Goal: Task Accomplishment & Management: Manage account settings

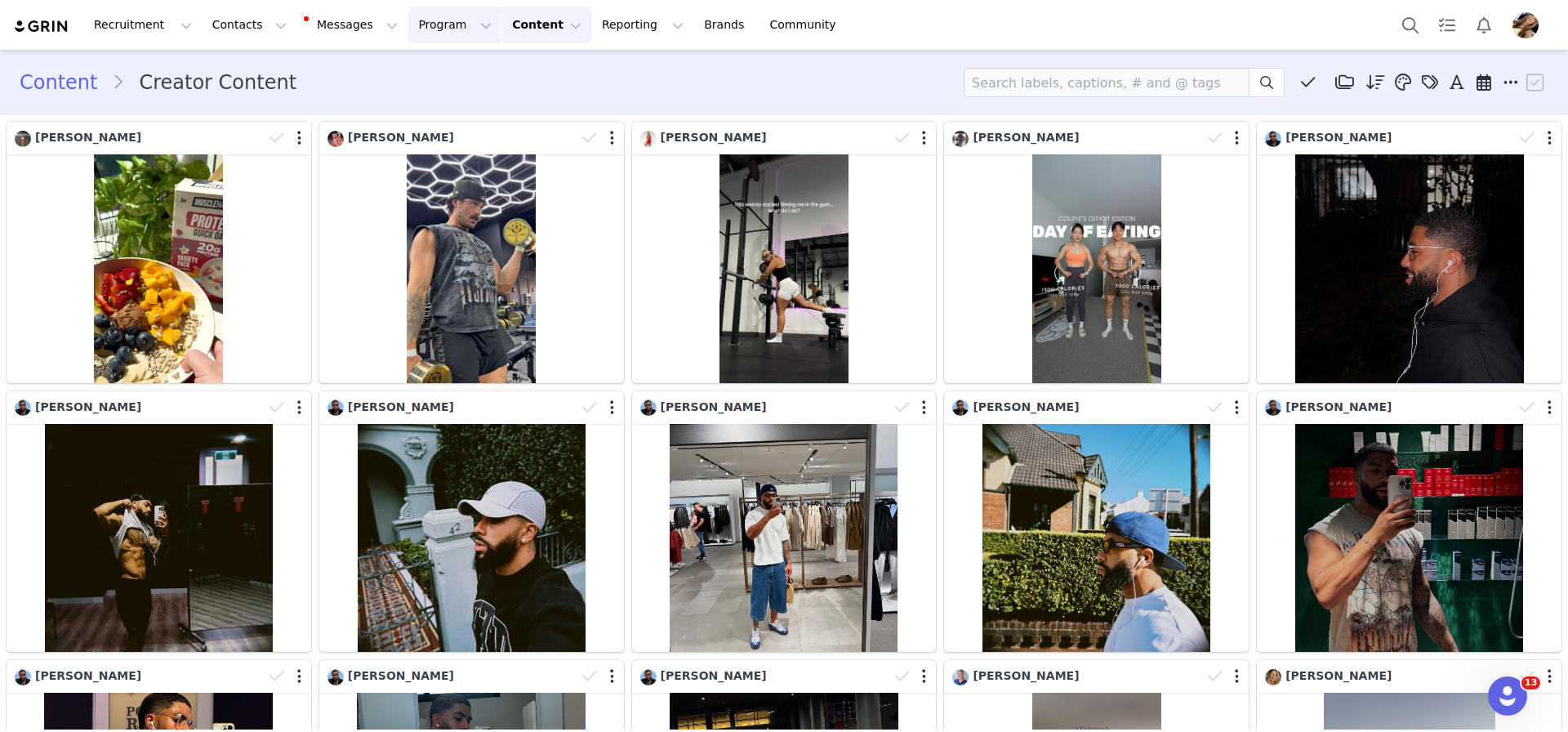
scroll to position [1850, 0]
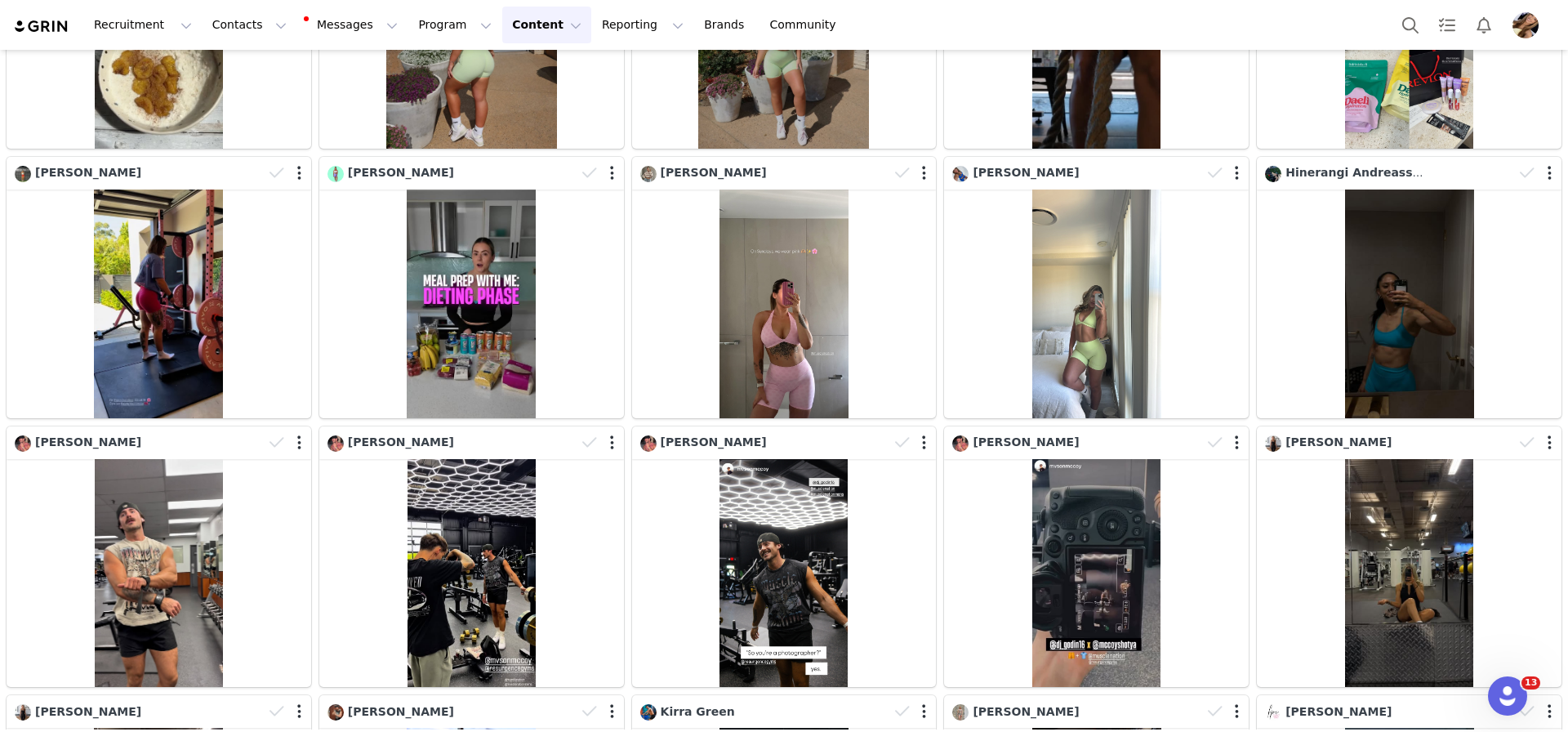
click at [502, 22] on button "Content Content" at bounding box center [546, 25] width 89 height 37
click at [454, 32] on button "Program Program" at bounding box center [454, 25] width 93 height 37
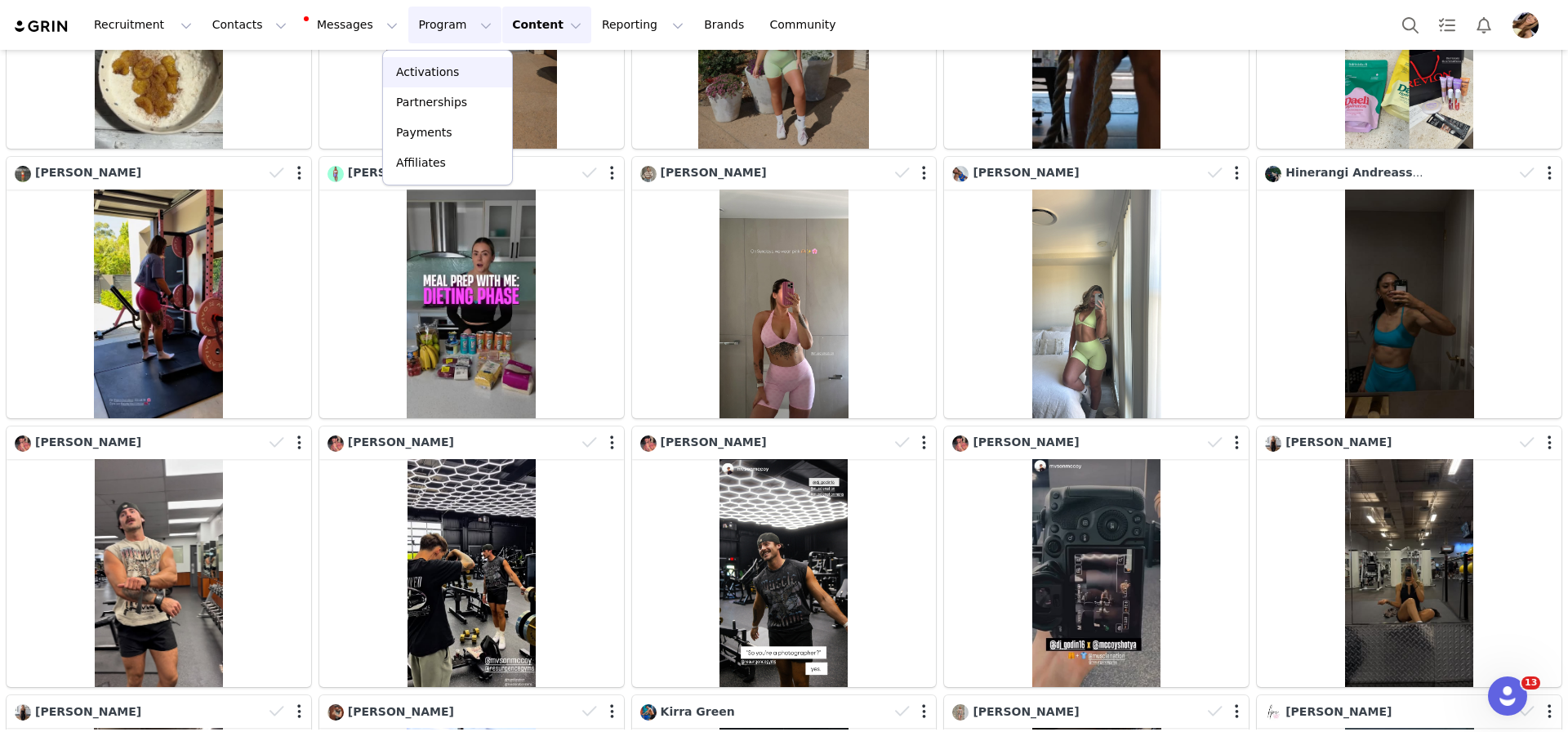
click at [472, 61] on link "Activations" at bounding box center [447, 71] width 129 height 30
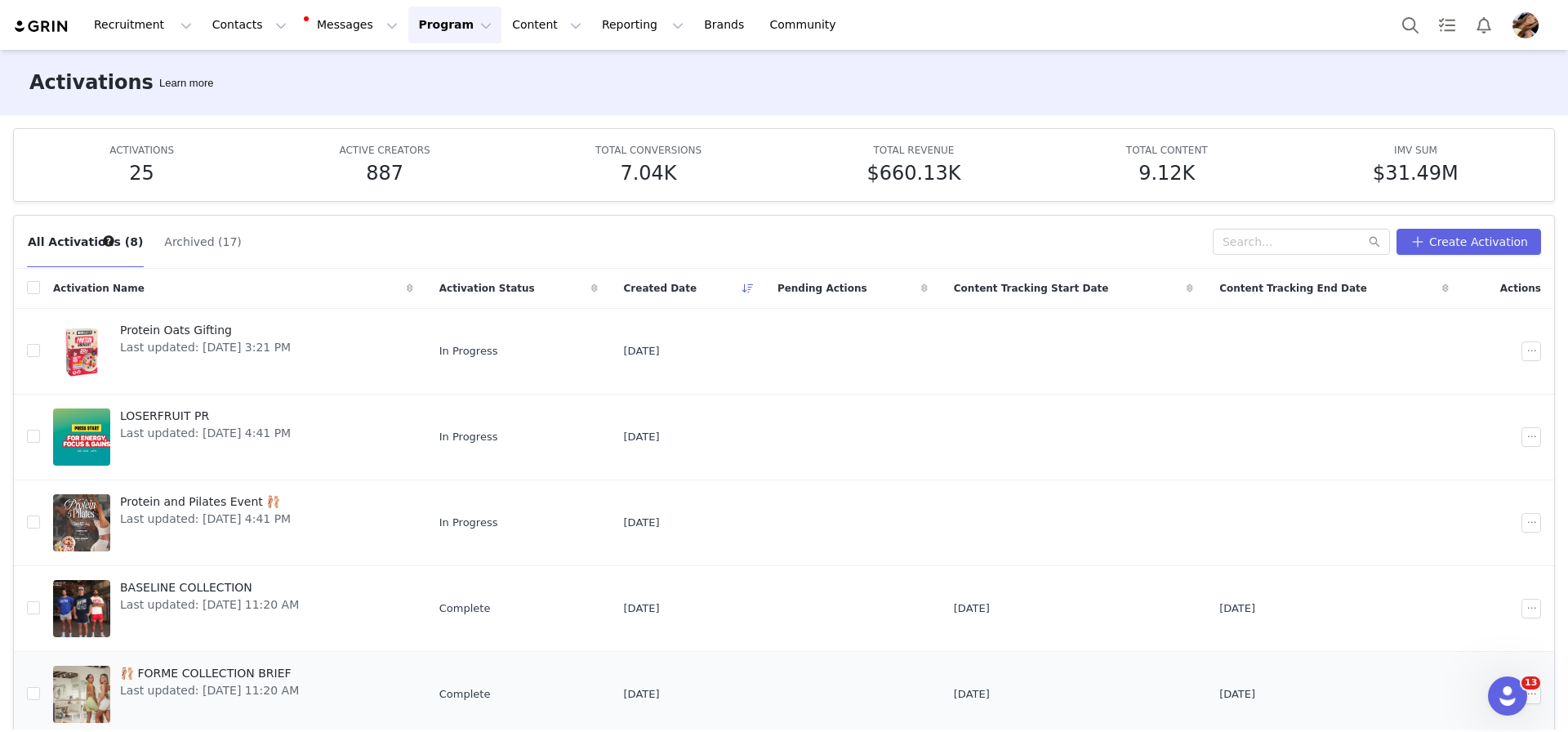
click at [274, 679] on span "🩰 FORME COLLECTION BRIEF" at bounding box center [209, 673] width 179 height 18
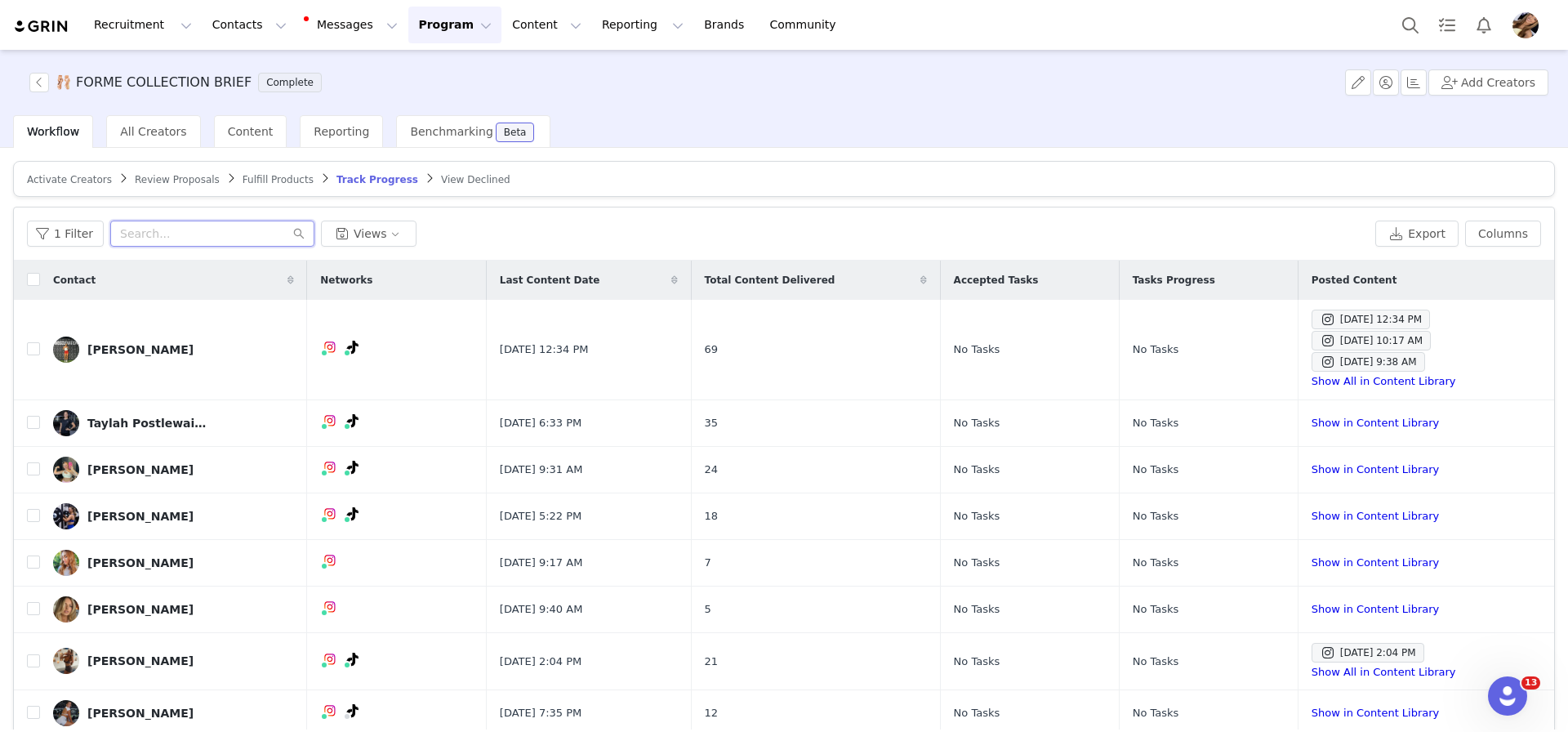
click at [235, 245] on input "text" at bounding box center [212, 233] width 205 height 26
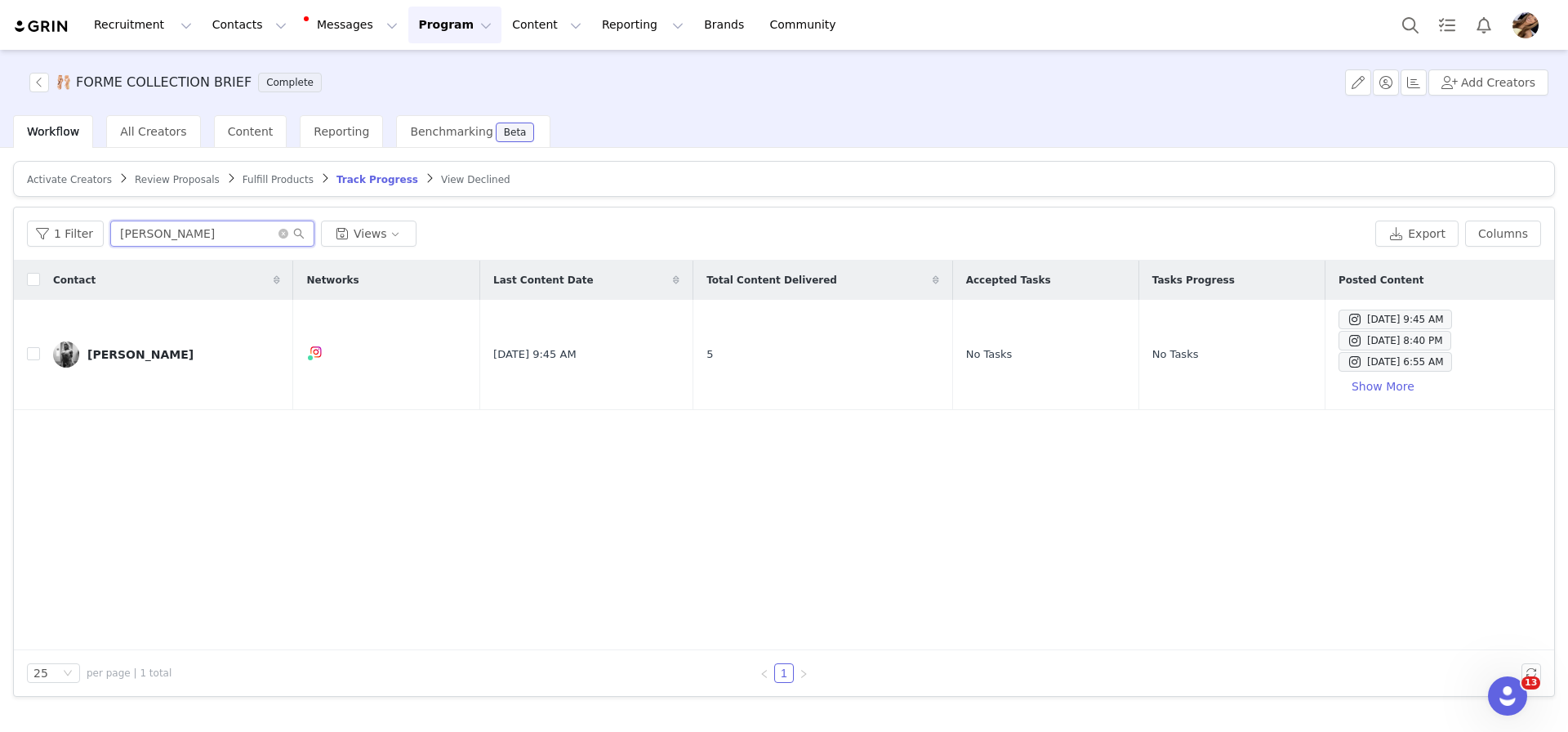
type input "[PERSON_NAME]"
click at [176, 342] on link "[PERSON_NAME]" at bounding box center [166, 354] width 227 height 26
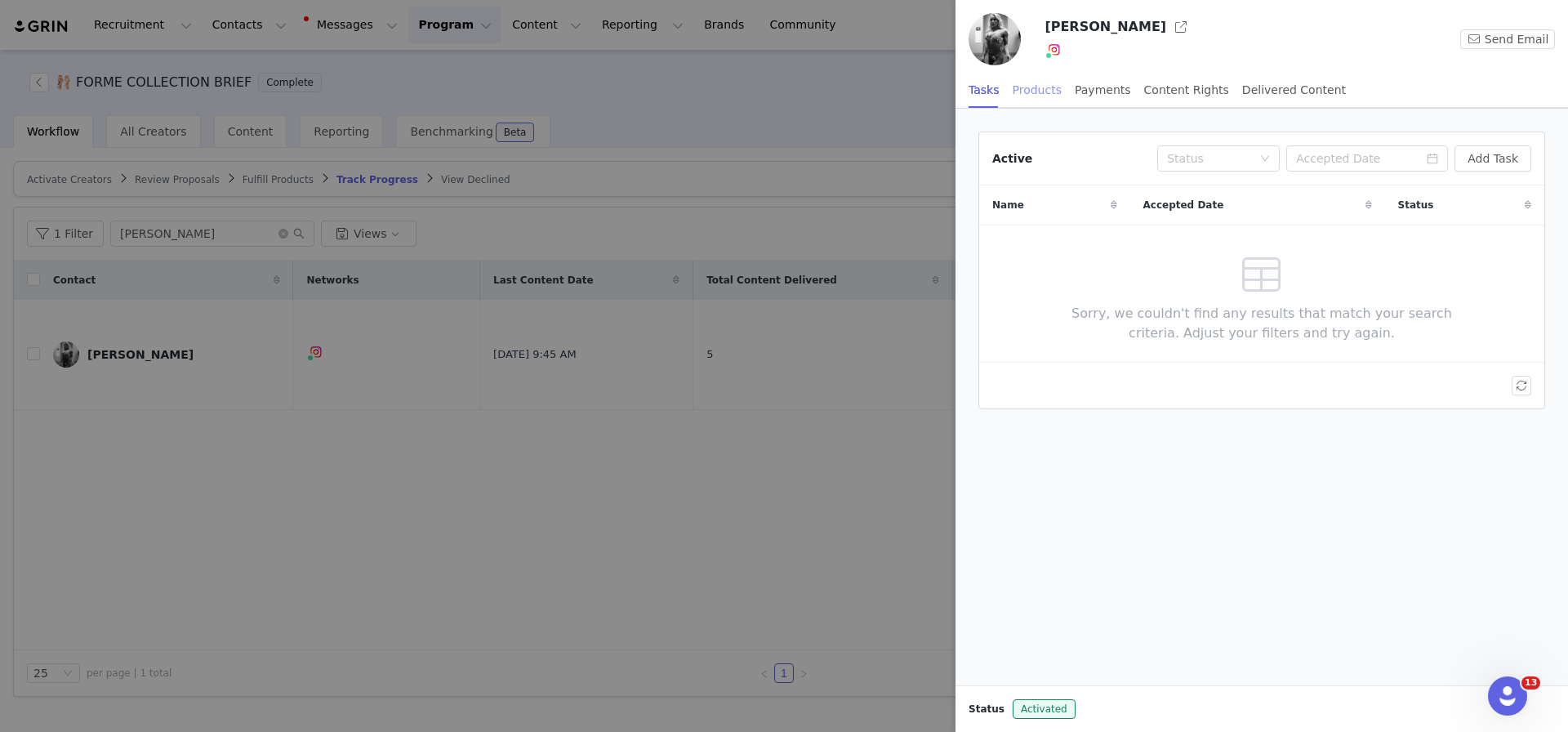
click at [1049, 93] on div "Products" at bounding box center [1038, 90] width 49 height 37
click at [1101, 100] on div "Payments" at bounding box center [1103, 90] width 57 height 37
click at [1030, 100] on div "Products" at bounding box center [1038, 90] width 49 height 37
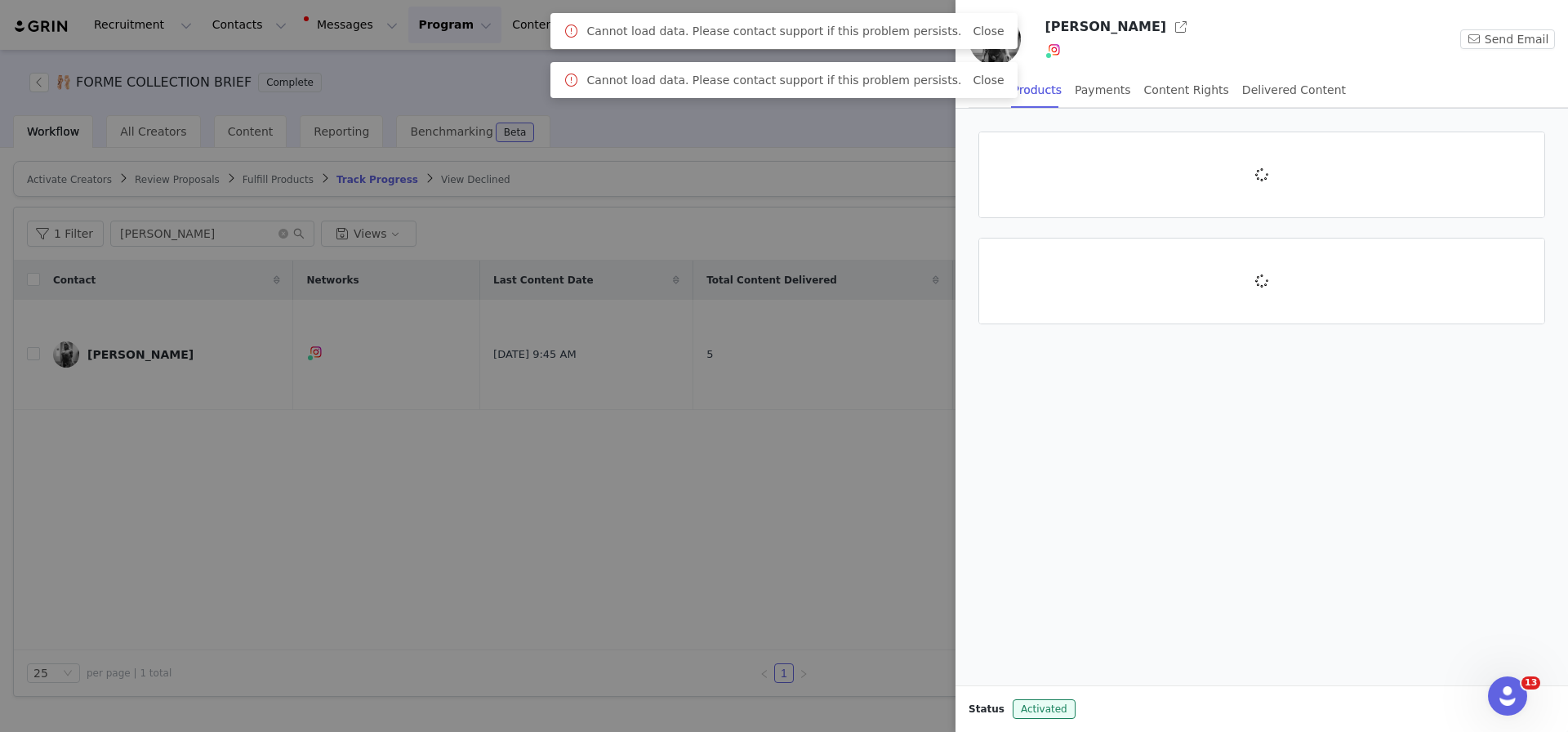
click at [1307, 435] on div at bounding box center [1262, 396] width 613 height 576
click at [973, 30] on link "Close" at bounding box center [989, 30] width 31 height 13
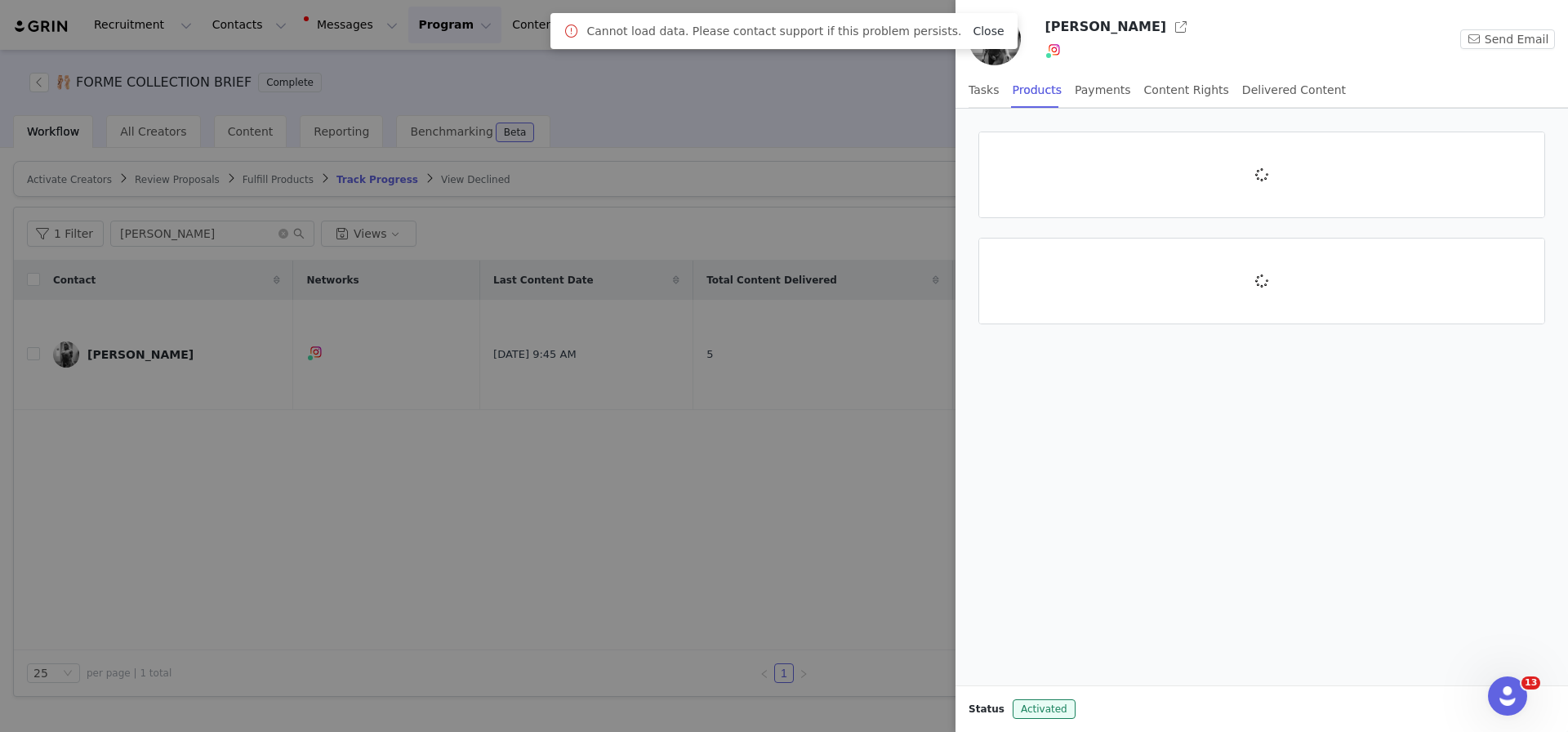
click at [973, 37] on link "Close" at bounding box center [989, 30] width 31 height 13
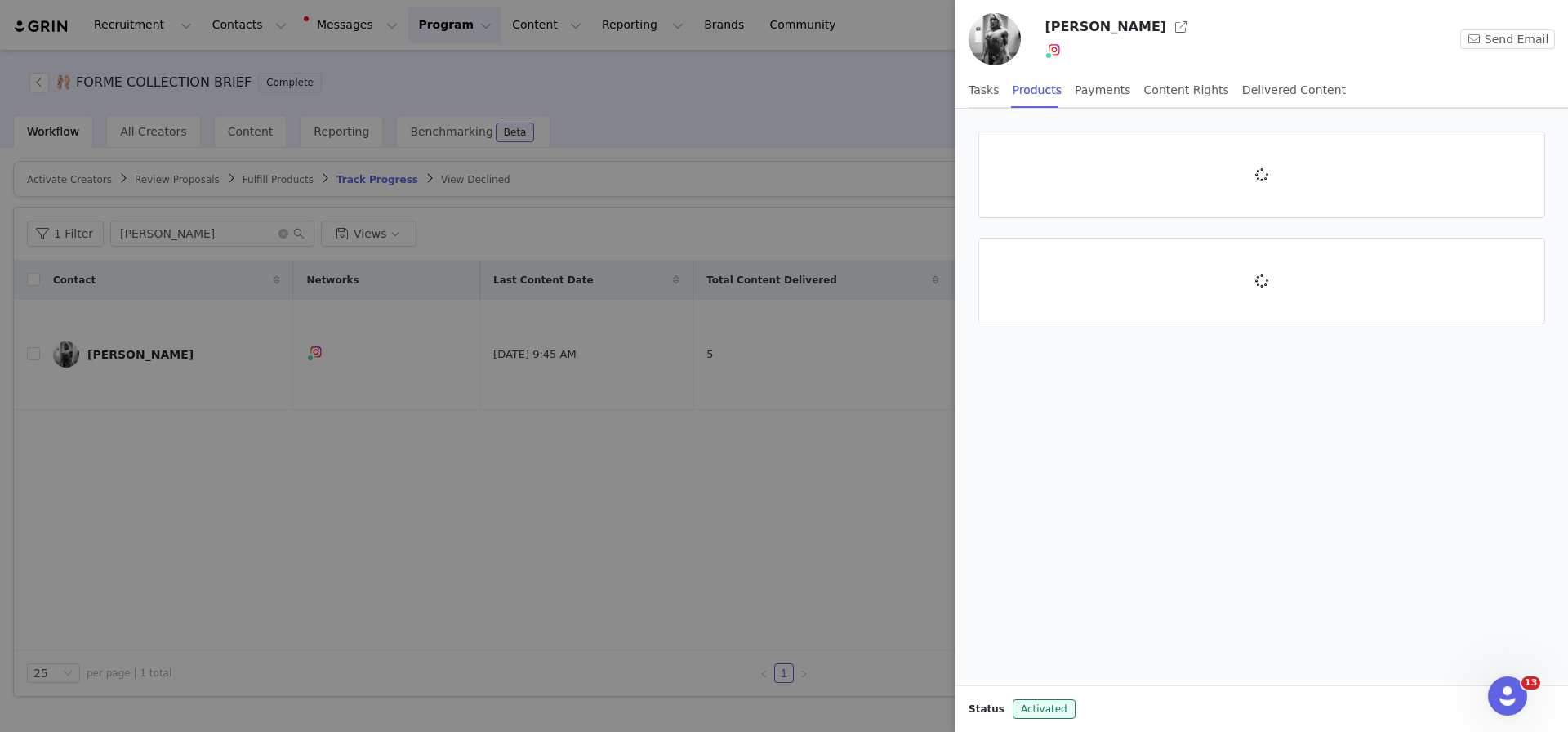
click at [839, 224] on div at bounding box center [784, 366] width 1568 height 732
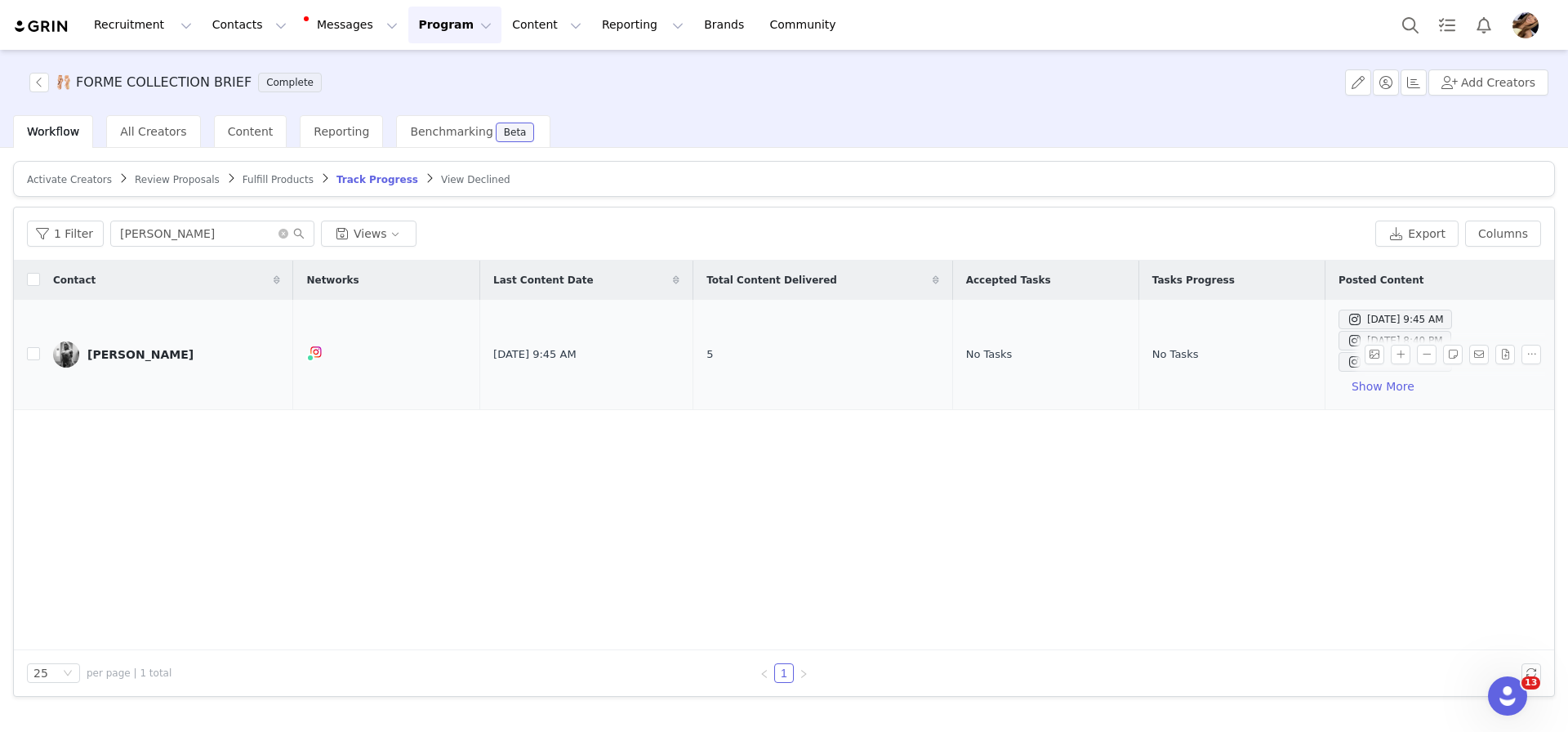
click at [131, 358] on div "[PERSON_NAME]" at bounding box center [140, 354] width 106 height 13
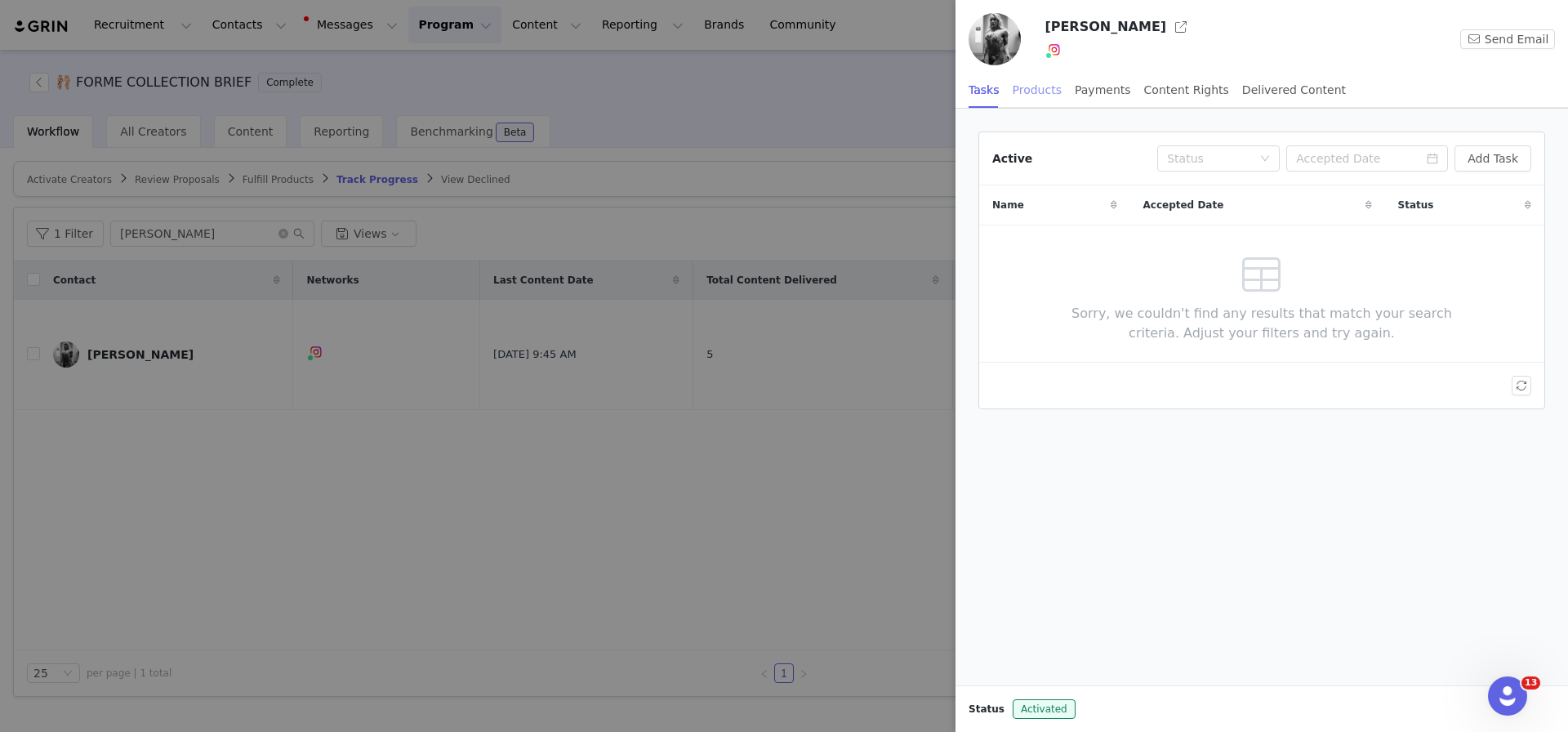
click at [1047, 93] on div "Products" at bounding box center [1038, 90] width 49 height 37
click at [881, 178] on div at bounding box center [784, 366] width 1568 height 732
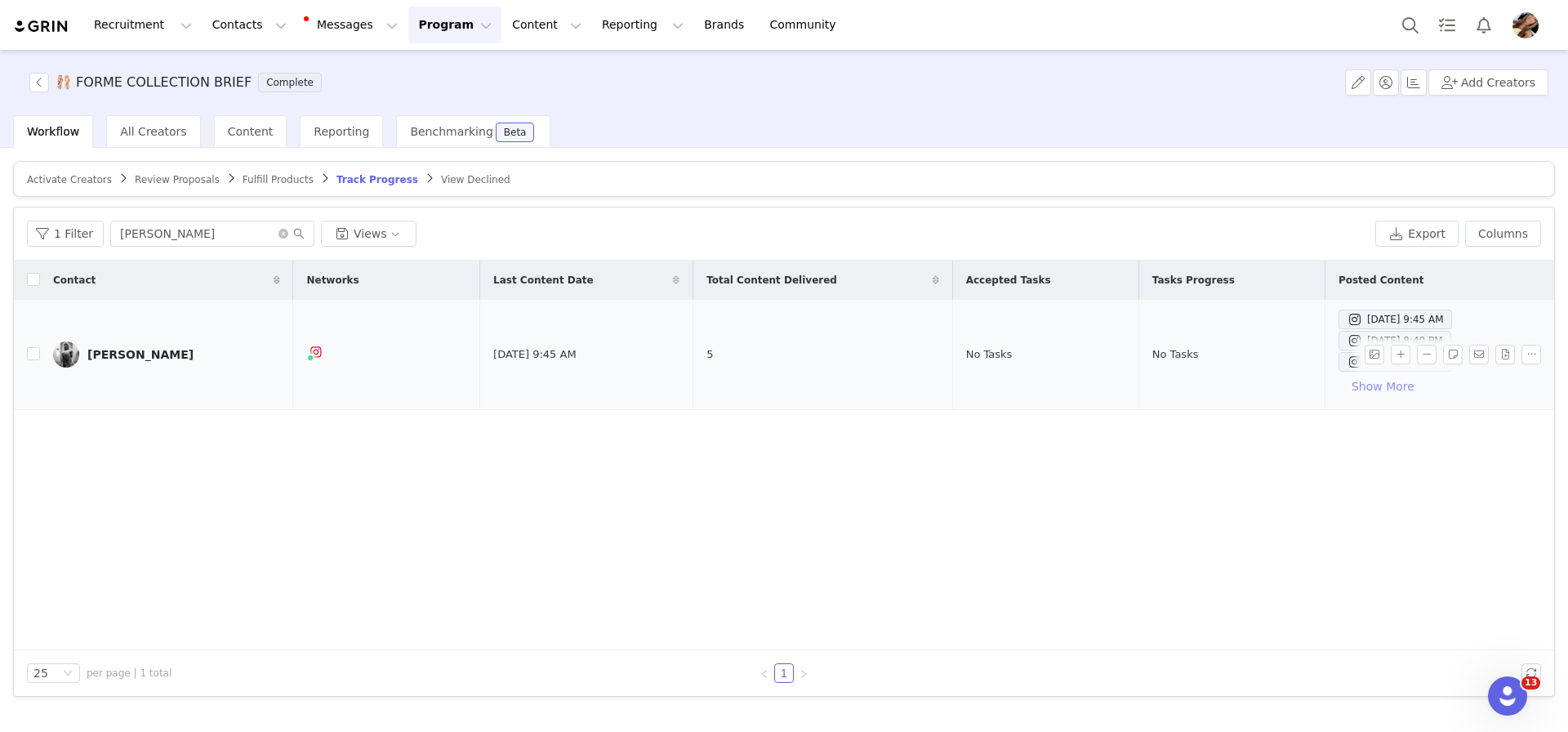
click at [1339, 389] on button "Show More" at bounding box center [1383, 386] width 89 height 26
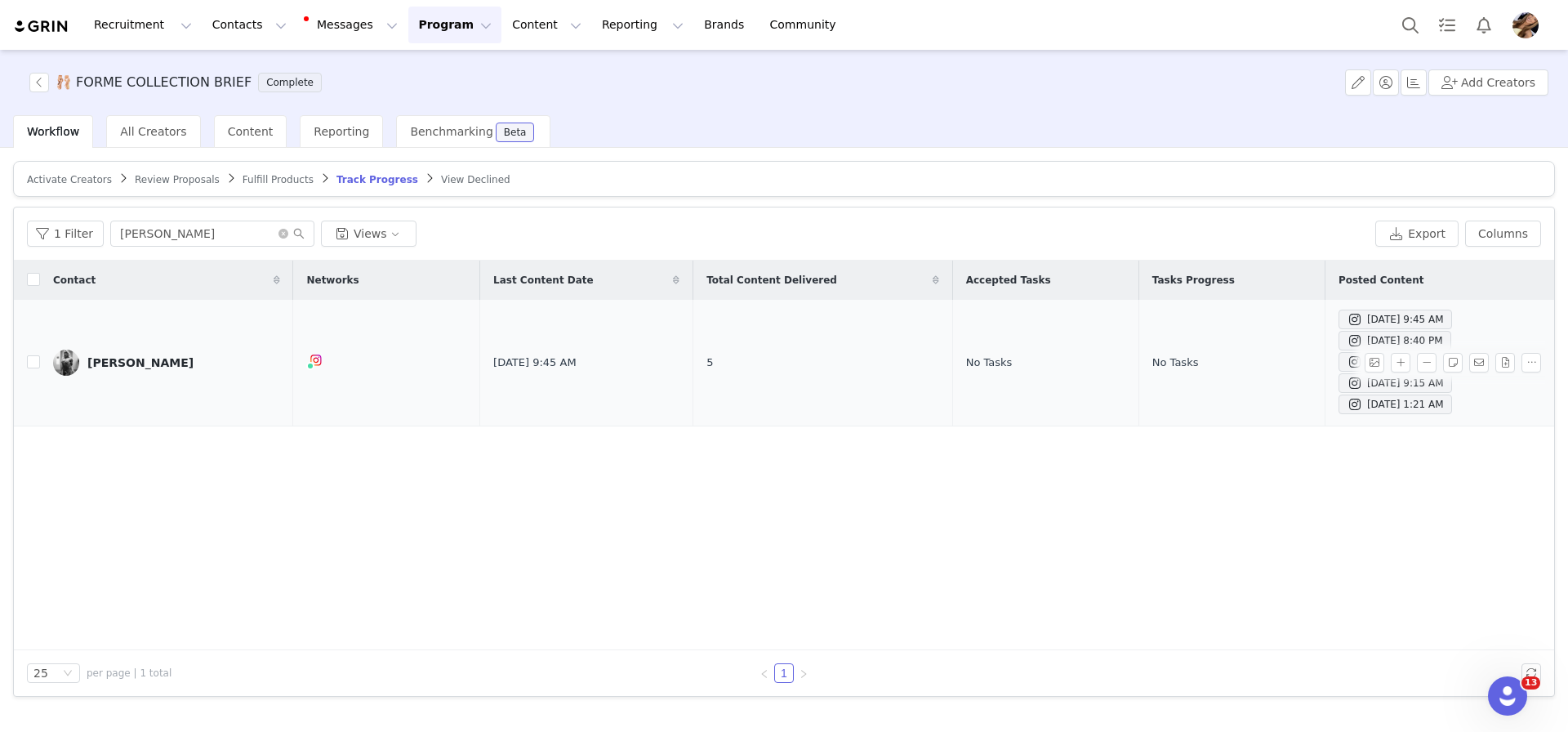
click at [146, 326] on td "[PERSON_NAME]" at bounding box center [166, 362] width 254 height 126
click at [107, 357] on div "[PERSON_NAME]" at bounding box center [140, 362] width 106 height 13
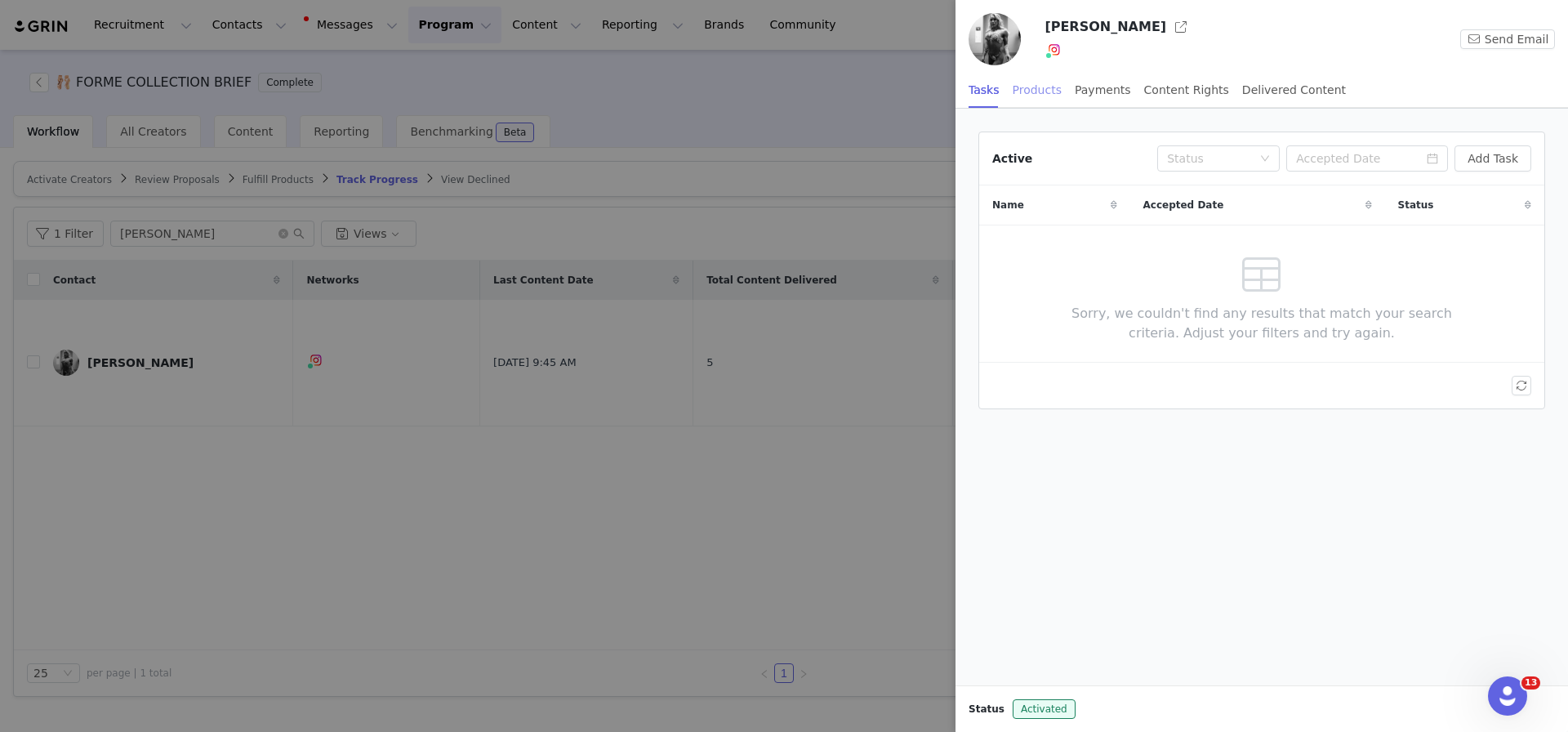
click at [1042, 95] on div "Products" at bounding box center [1038, 90] width 49 height 37
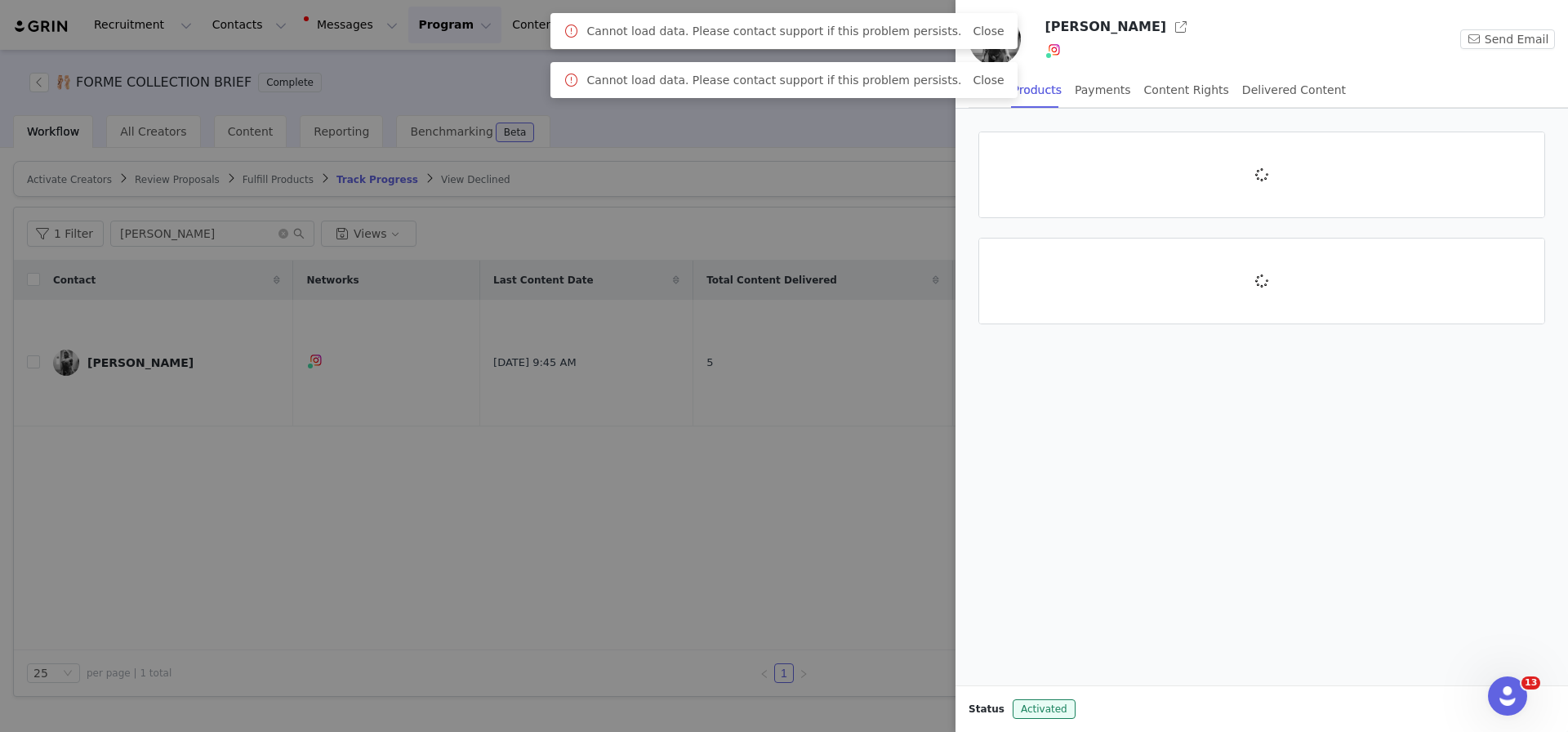
click at [815, 195] on div at bounding box center [784, 366] width 1568 height 732
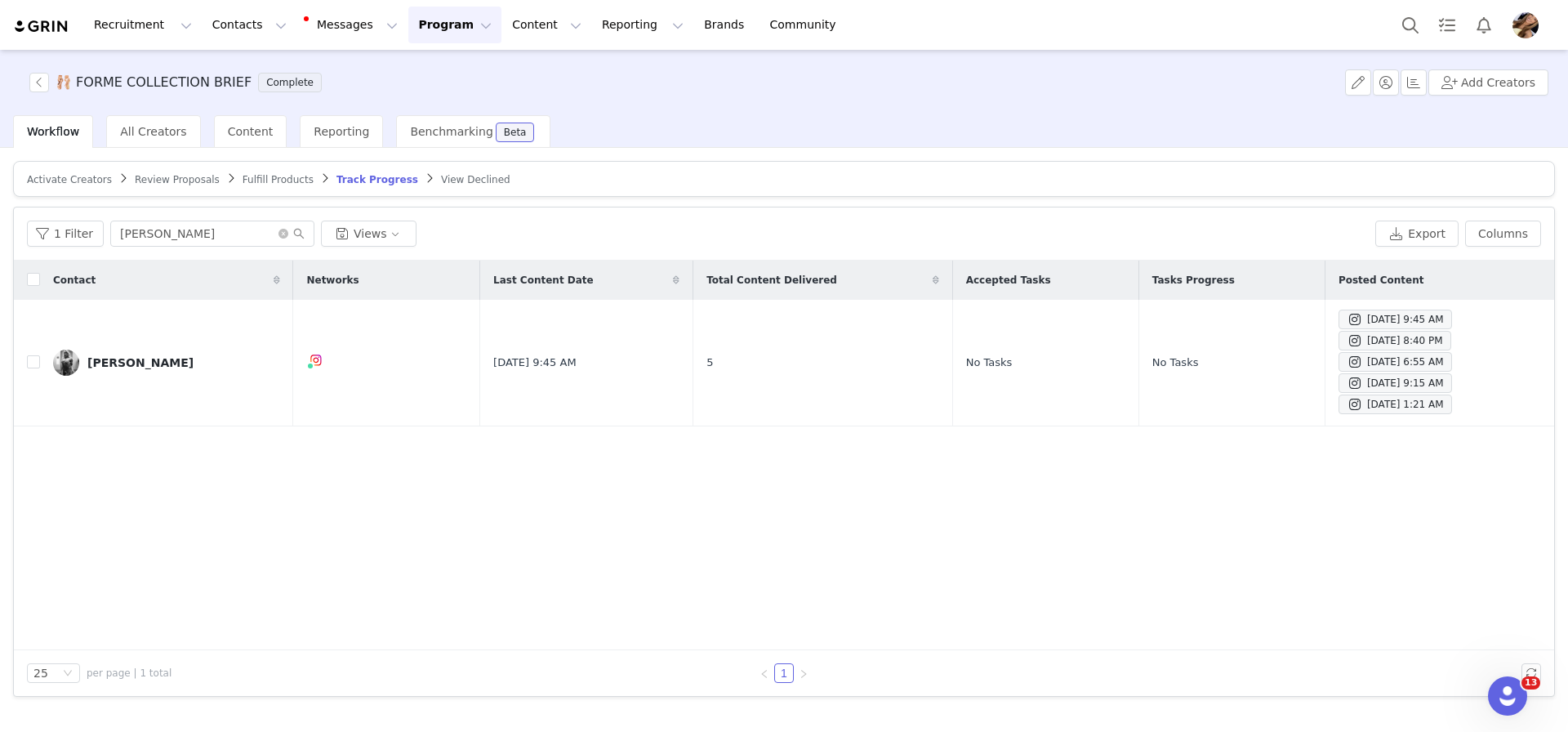
click at [408, 34] on button "Program Program" at bounding box center [454, 25] width 93 height 37
click at [502, 27] on button "Content Content" at bounding box center [546, 25] width 89 height 37
click at [502, 67] on p "Creator Content" at bounding box center [527, 72] width 91 height 18
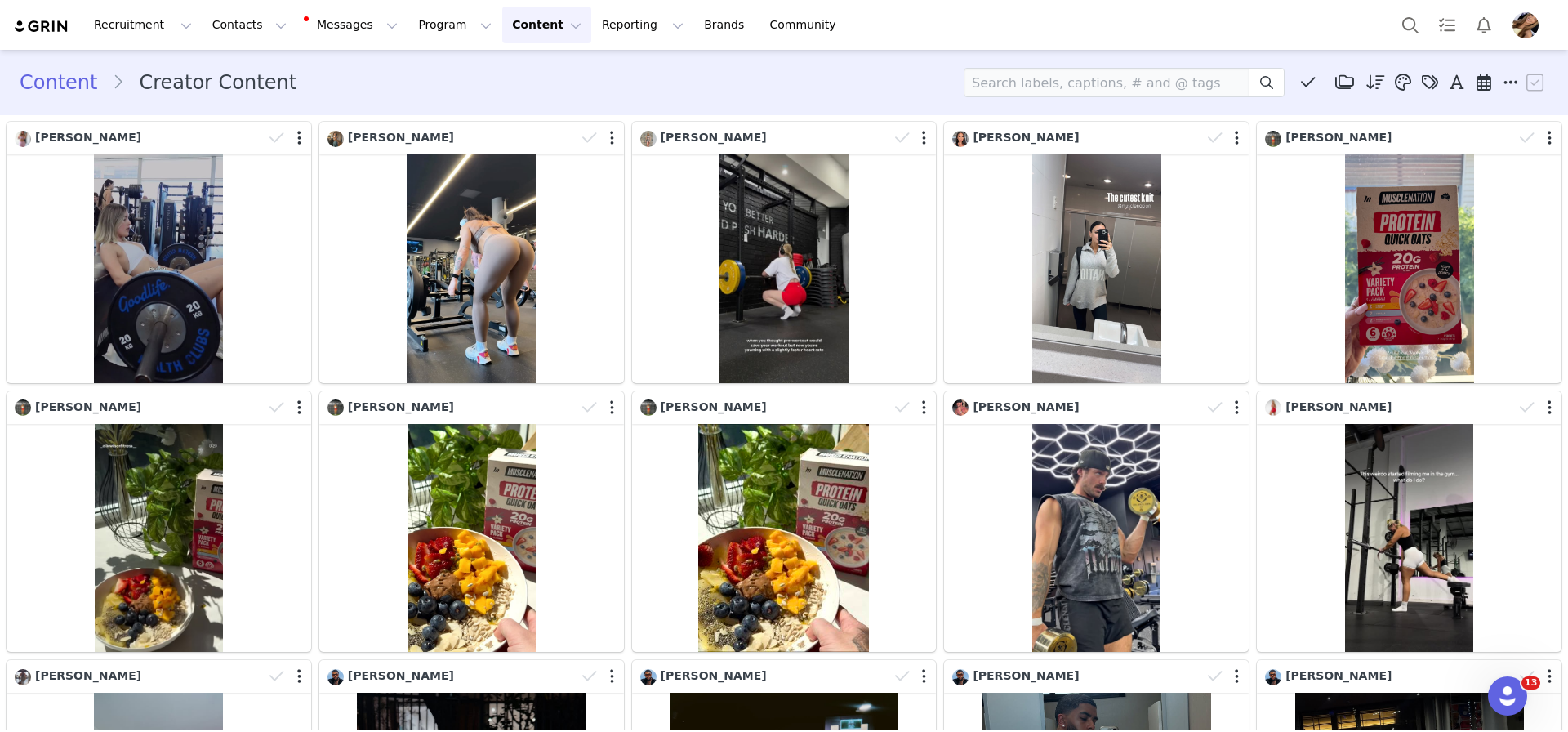
click at [501, 89] on div "Content Creator Content Media Library (3) HBxMN (3) New Folder Edit Folders Des…" at bounding box center [784, 82] width 1529 height 29
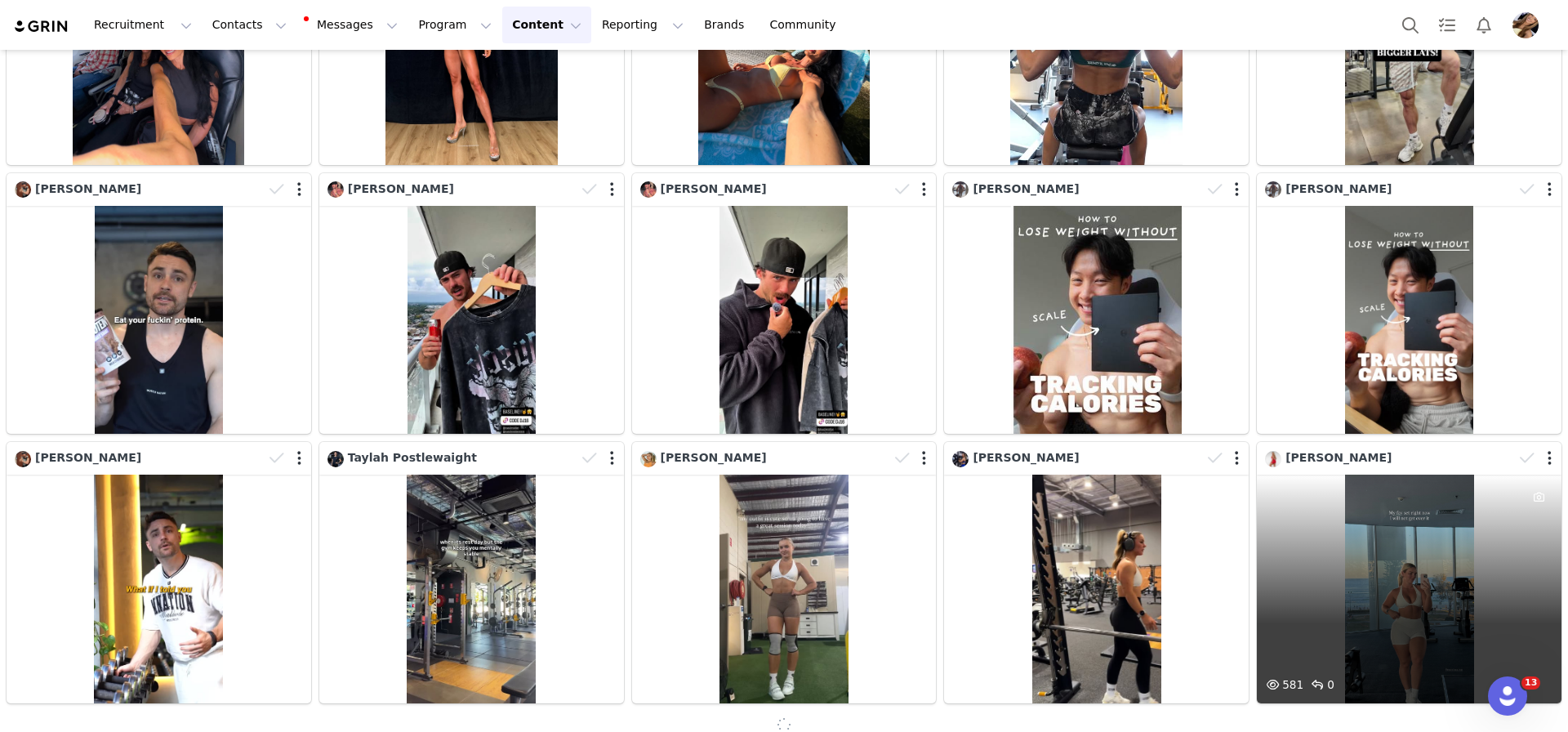
scroll to position [7502, 0]
